Goal: Task Accomplishment & Management: Use online tool/utility

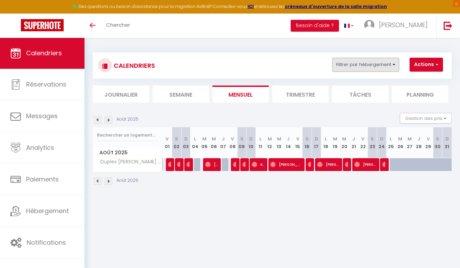
click at [364, 69] on button "Filtrer par hébergement" at bounding box center [365, 65] width 67 height 14
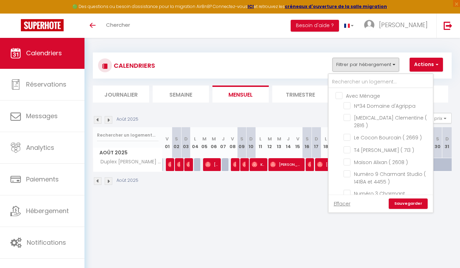
click at [349, 94] on input "Avec Ménage" at bounding box center [387, 95] width 104 height 7
checkbox input "true"
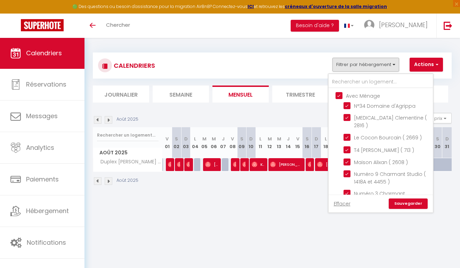
checkbox input "true"
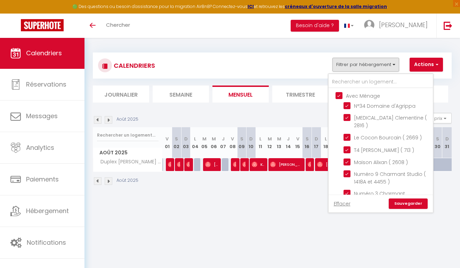
checkbox input "true"
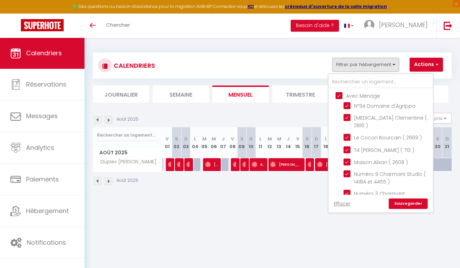
checkbox input "true"
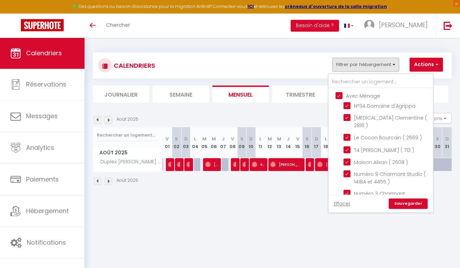
checkbox input "true"
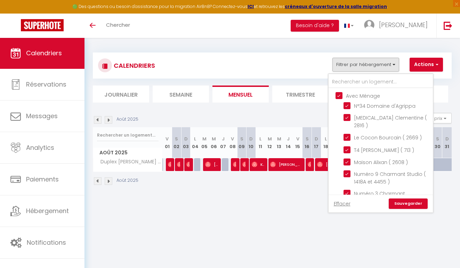
checkbox input "true"
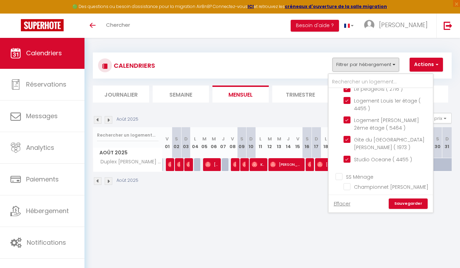
scroll to position [378, 0]
click at [381, 239] on input "Duplex [PERSON_NAME] ( 3105 )" at bounding box center [386, 242] width 87 height 7
checkbox input "false"
click at [409, 206] on link "Sauvegarder" at bounding box center [408, 204] width 39 height 10
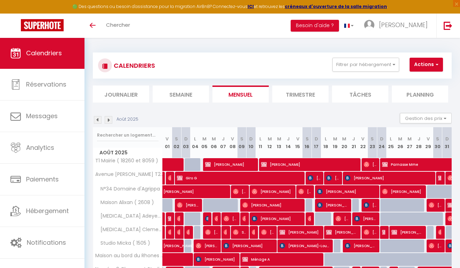
scroll to position [0, 0]
click at [111, 121] on img at bounding box center [109, 120] width 8 height 8
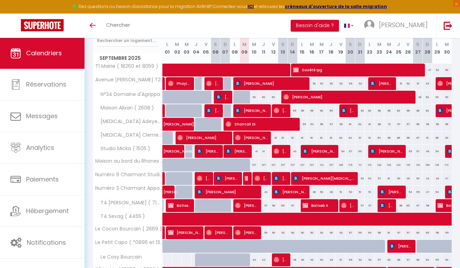
scroll to position [95, 0]
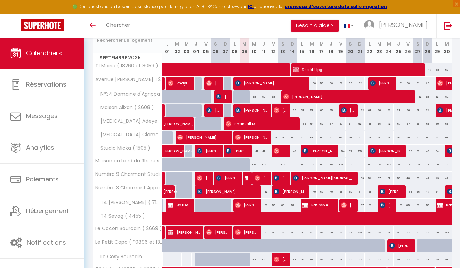
click at [314, 191] on div "48" at bounding box center [312, 191] width 10 height 13
type input "48"
type input "[DATE] Septembre 2025"
type input "Mer 17 Septembre 2025"
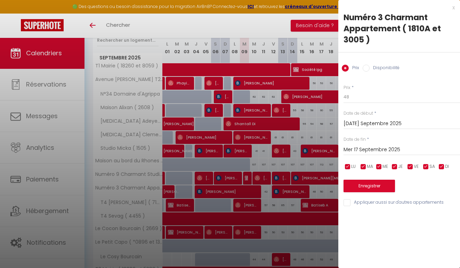
click at [314, 191] on div at bounding box center [230, 134] width 460 height 268
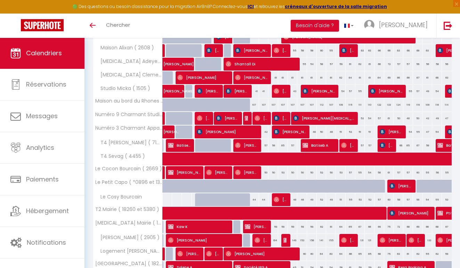
scroll to position [155, 0]
